Goal: Check status: Check status

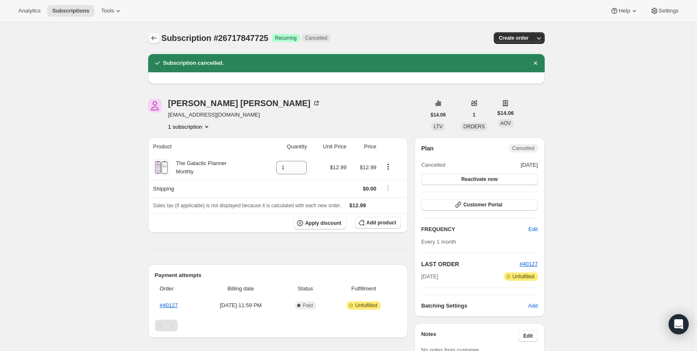
click at [154, 37] on icon "Subscriptions" at bounding box center [154, 38] width 8 height 8
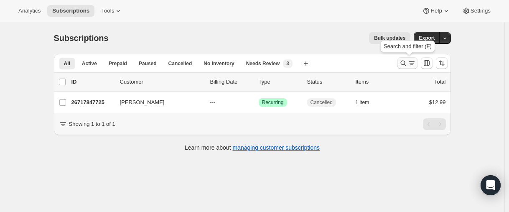
click at [405, 63] on icon "Search and filter results" at bounding box center [403, 63] width 8 height 8
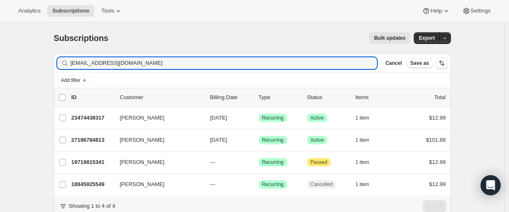
type input "[EMAIL_ADDRESS][DOMAIN_NAME]"
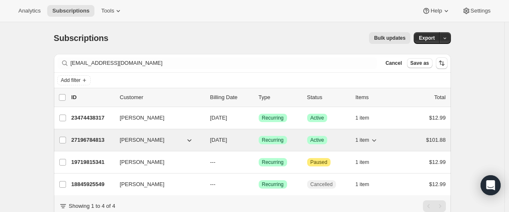
click at [84, 139] on p "27196784813" at bounding box center [92, 140] width 42 height 8
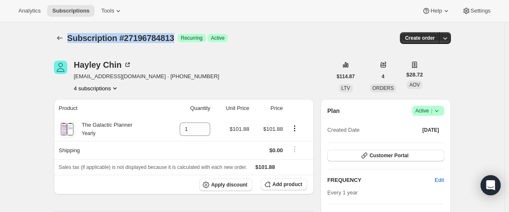
drag, startPoint x: 84, startPoint y: 36, endPoint x: 183, endPoint y: 34, distance: 99.8
click at [183, 34] on div "Subscription #27196784813 Success Recurring Success Active" at bounding box center [188, 38] width 242 height 12
copy span "Subscription #27196784813"
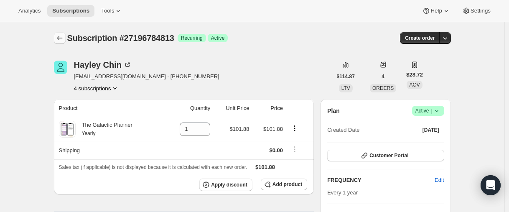
drag, startPoint x: 57, startPoint y: 28, endPoint x: 60, endPoint y: 36, distance: 8.5
click at [57, 29] on div "Subscription #27196784813. This page is ready Subscription #27196784813 Success…" at bounding box center [252, 38] width 397 height 32
click at [60, 37] on icon "Subscriptions" at bounding box center [59, 38] width 5 height 4
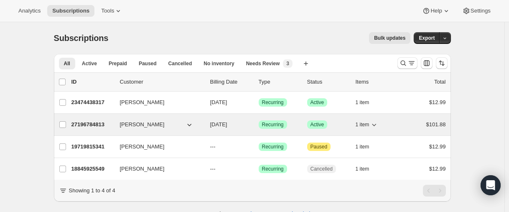
click at [95, 125] on p "27196784813" at bounding box center [92, 124] width 42 height 8
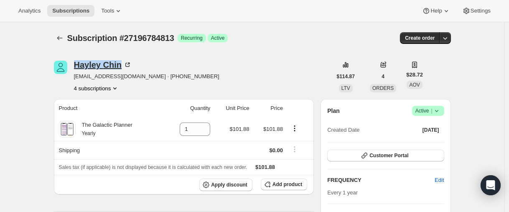
drag, startPoint x: 71, startPoint y: 63, endPoint x: 122, endPoint y: 62, distance: 50.9
click at [122, 62] on div "[PERSON_NAME] [EMAIL_ADDRESS][DOMAIN_NAME] · [PHONE_NUMBER] 4 subscriptions" at bounding box center [193, 77] width 278 height 32
copy div "[PERSON_NAME]"
click at [62, 41] on icon "Subscriptions" at bounding box center [60, 38] width 8 height 8
